Goal: Information Seeking & Learning: Understand process/instructions

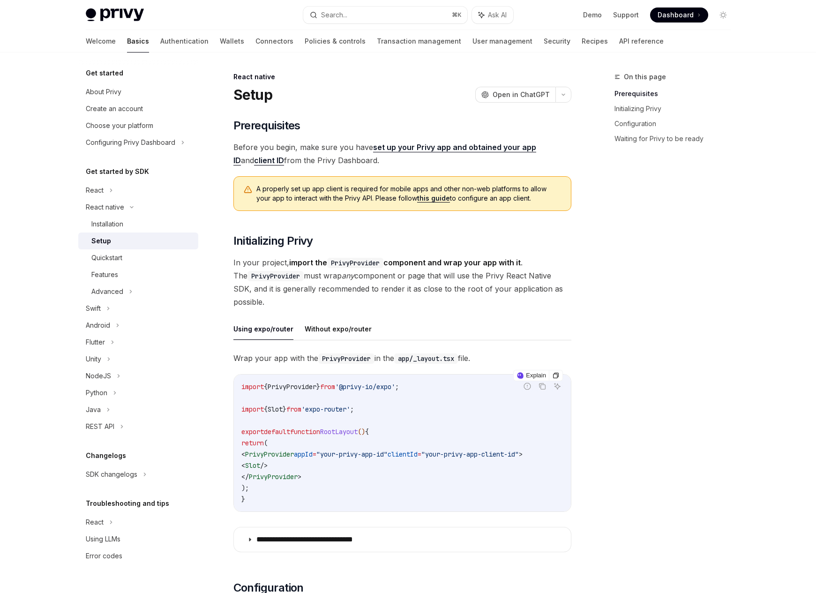
click at [472, 411] on code "import { PrivyProvider } from '@privy-io/expo' ; import { Slot } from 'expo-rou…" at bounding box center [402, 443] width 322 height 124
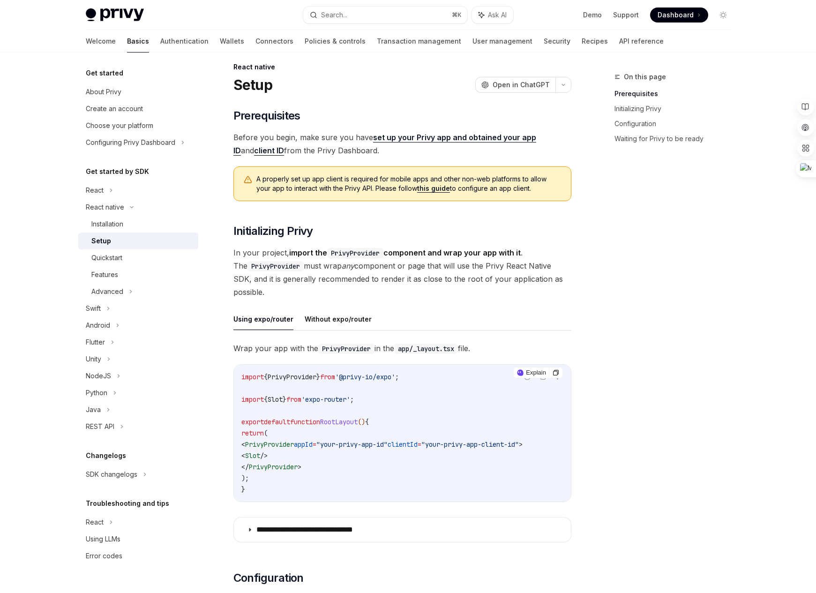
scroll to position [10, 0]
click at [331, 317] on button "Without expo/router" at bounding box center [338, 319] width 67 height 22
type textarea "*"
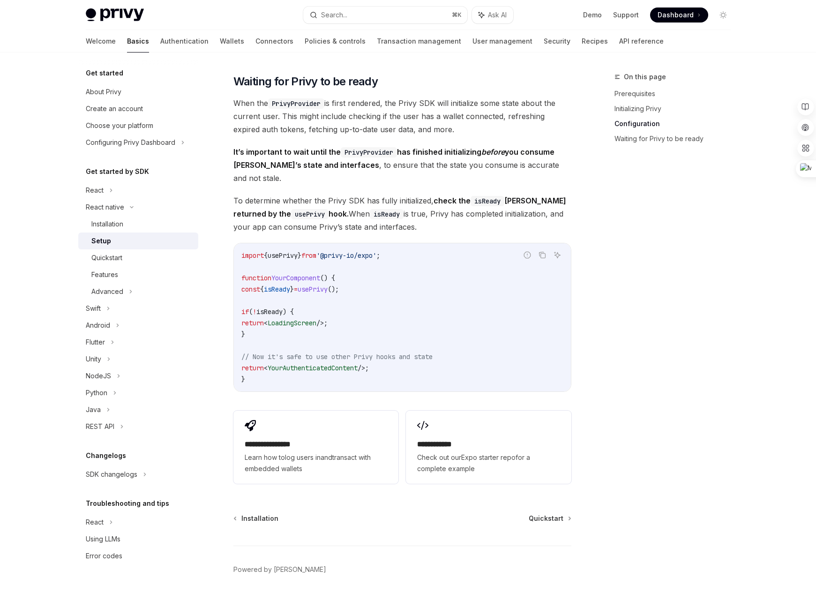
scroll to position [640, 0]
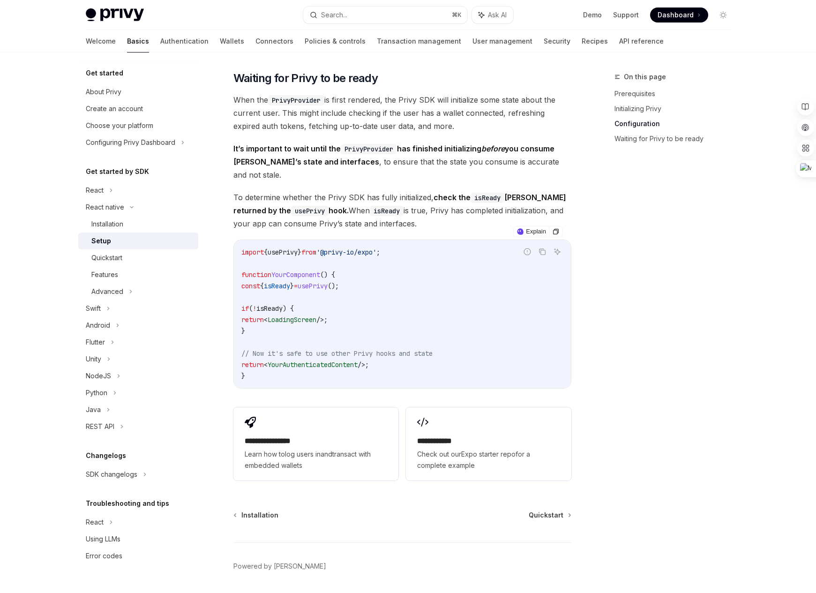
drag, startPoint x: 373, startPoint y: 279, endPoint x: 341, endPoint y: 274, distance: 32.2
click at [342, 274] on code "import { usePrivy } from '@privy-io/expo' ; function YourComponent () { const {…" at bounding box center [402, 314] width 322 height 135
click at [298, 248] on span "usePrivy" at bounding box center [283, 252] width 30 height 8
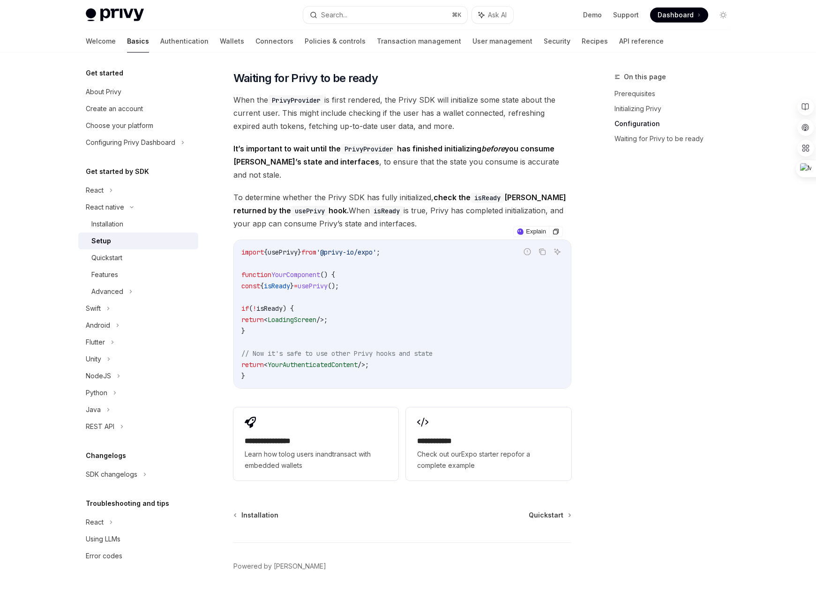
click at [364, 294] on code "import { usePrivy } from '@privy-io/expo' ; function YourComponent () { const {…" at bounding box center [402, 314] width 322 height 135
drag, startPoint x: 250, startPoint y: 276, endPoint x: 367, endPoint y: 275, distance: 117.2
click at [367, 275] on code "import { usePrivy } from '@privy-io/expo' ; function YourComponent () { const {…" at bounding box center [402, 314] width 322 height 135
copy span "const { isReady } = usePrivy ();"
click at [357, 170] on span "It’s important to wait until the PrivyProvider has finished initializing before…" at bounding box center [402, 161] width 338 height 39
